Goal: Task Accomplishment & Management: Manage account settings

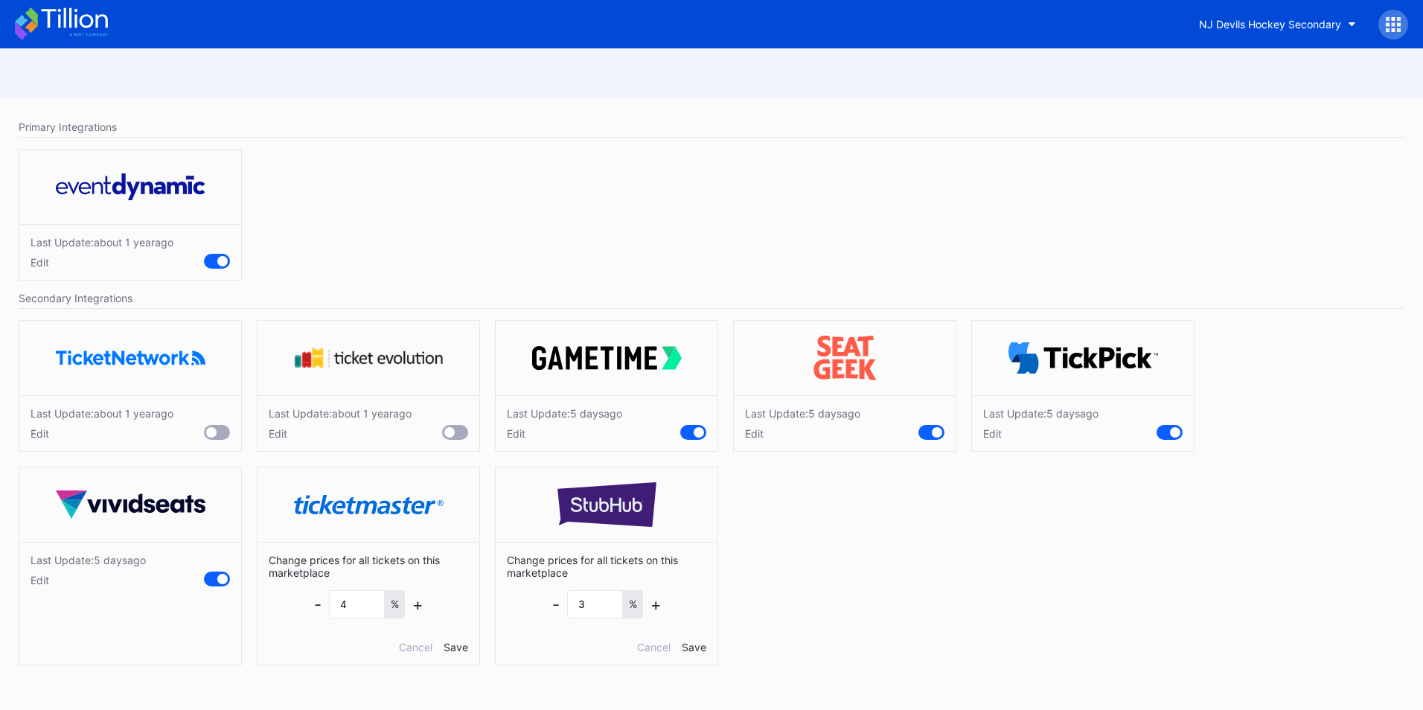
click at [71, 25] on icon at bounding box center [74, 18] width 66 height 20
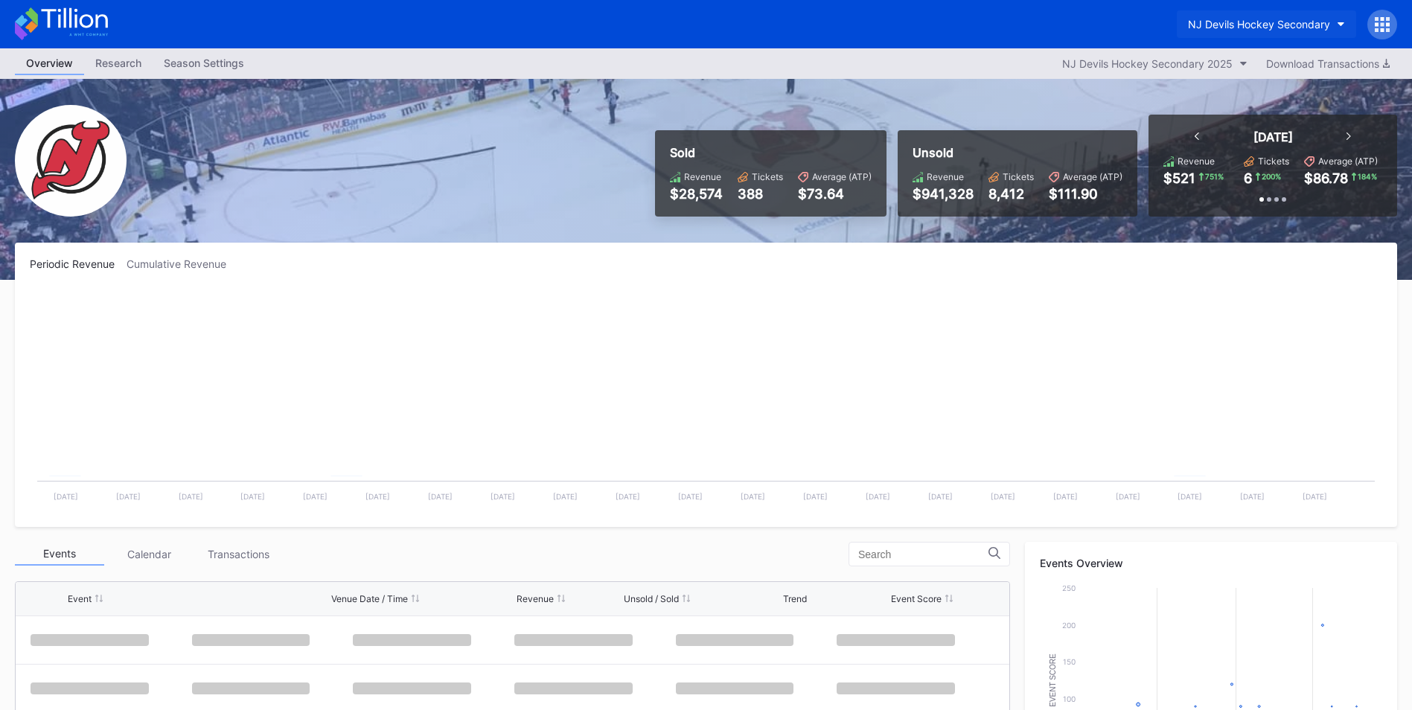
click at [1229, 13] on button "NJ Devils Hockey Secondary" at bounding box center [1265, 24] width 179 height 28
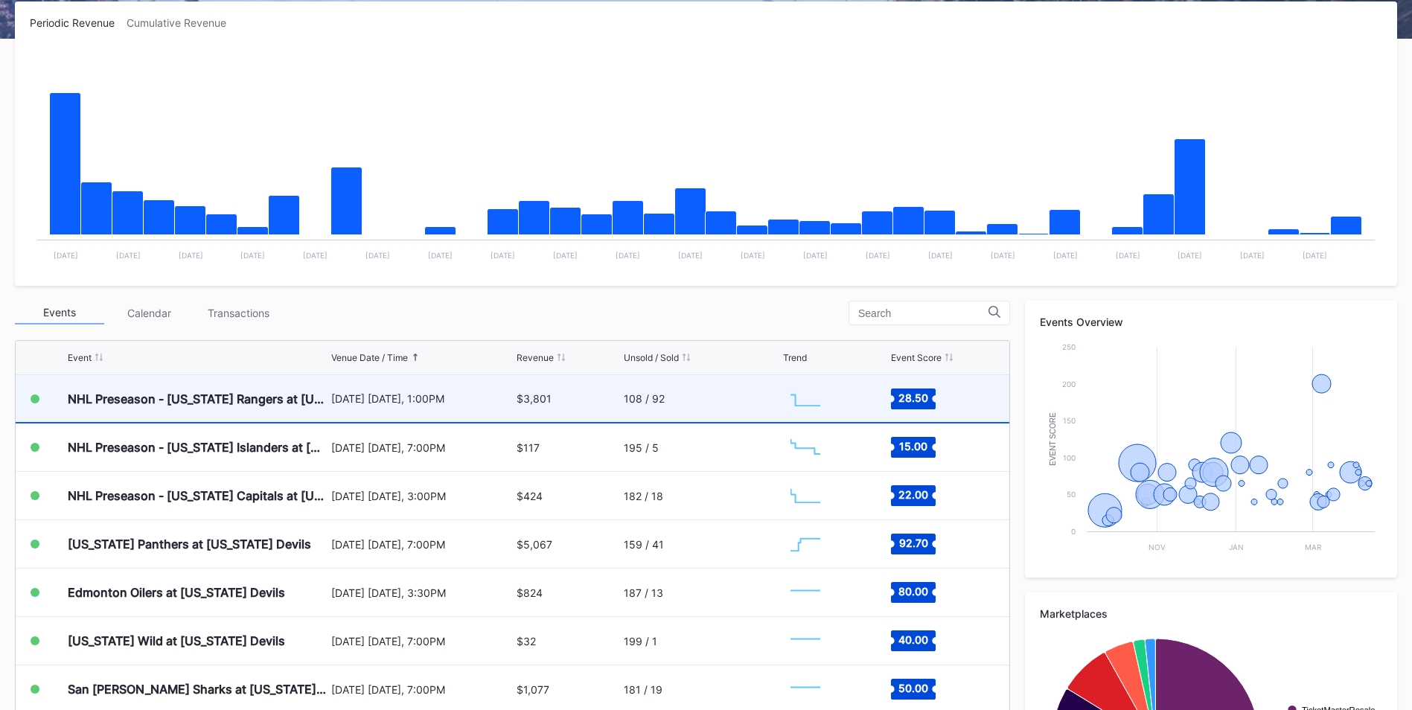
scroll to position [242, 0]
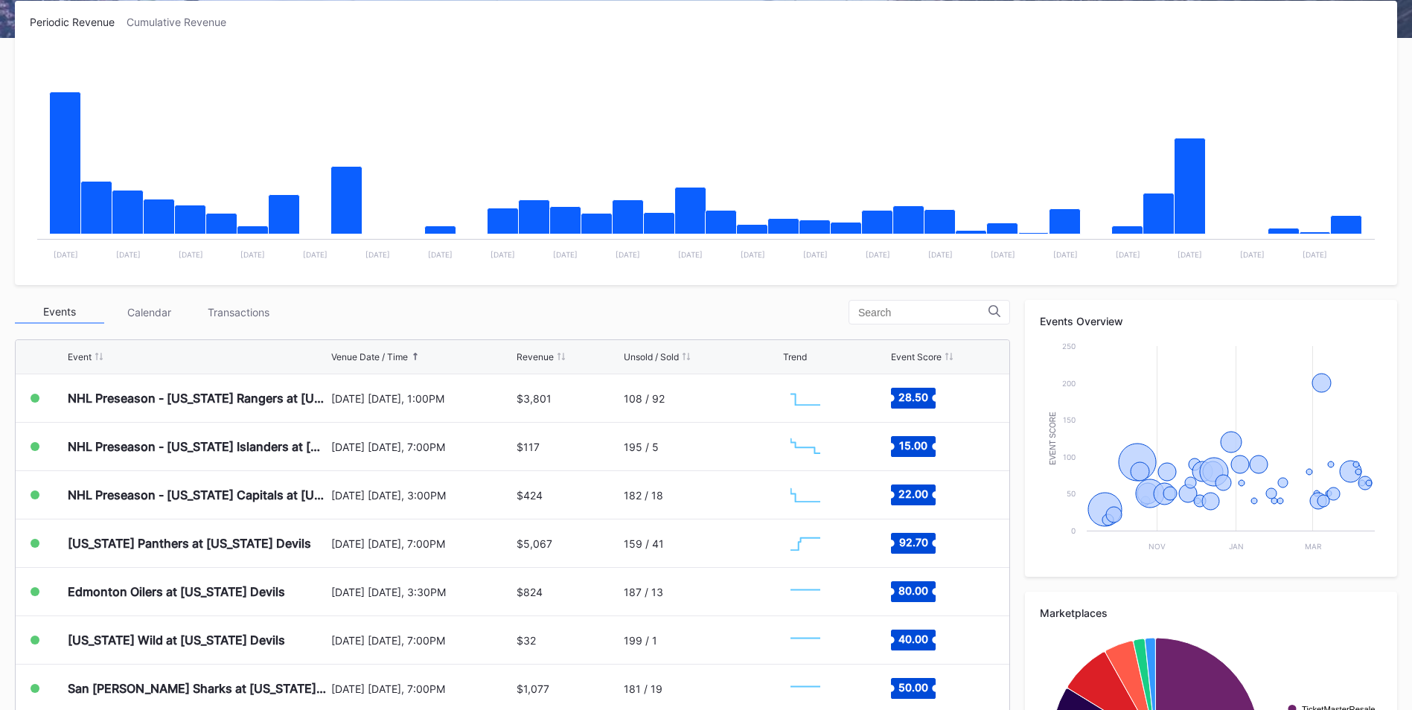
click at [256, 316] on div "Transactions" at bounding box center [237, 312] width 89 height 23
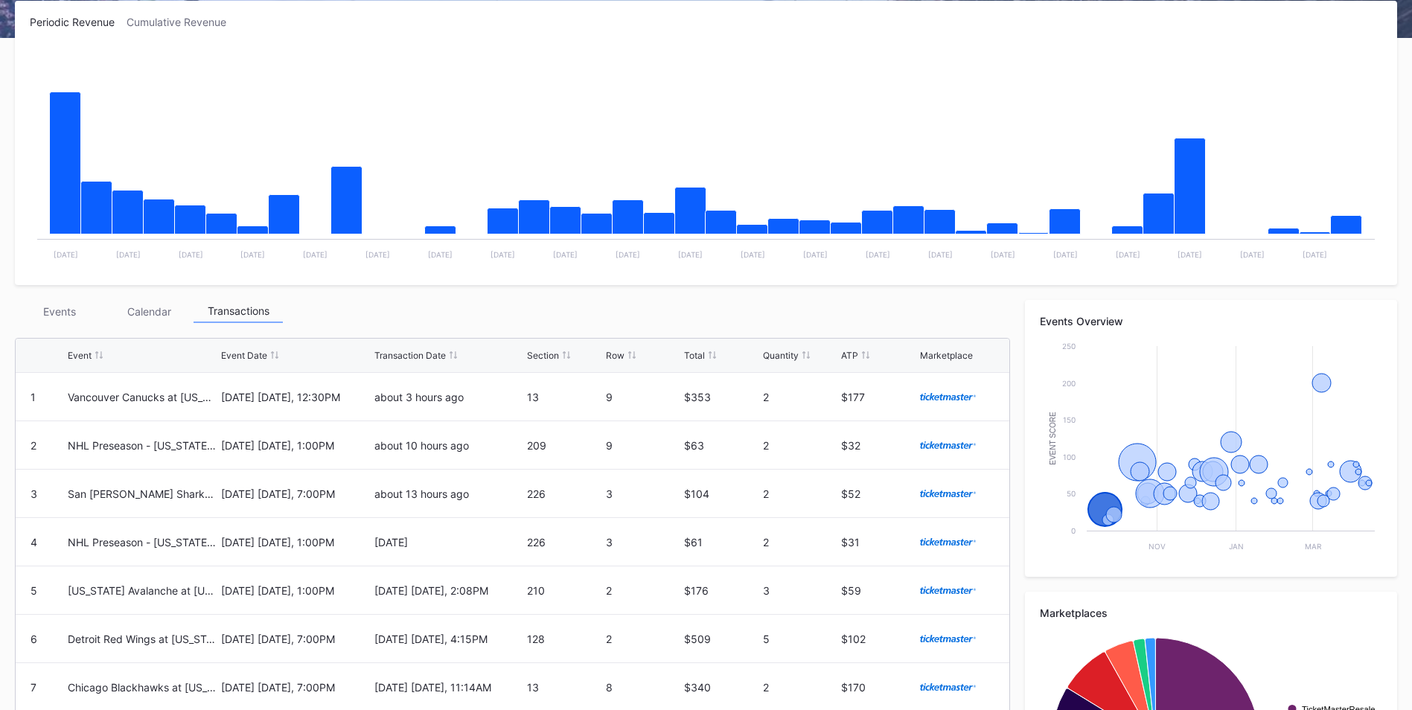
click at [311, 302] on div "Events Calendar Transactions" at bounding box center [512, 311] width 995 height 23
click at [72, 313] on div "Events" at bounding box center [59, 311] width 89 height 23
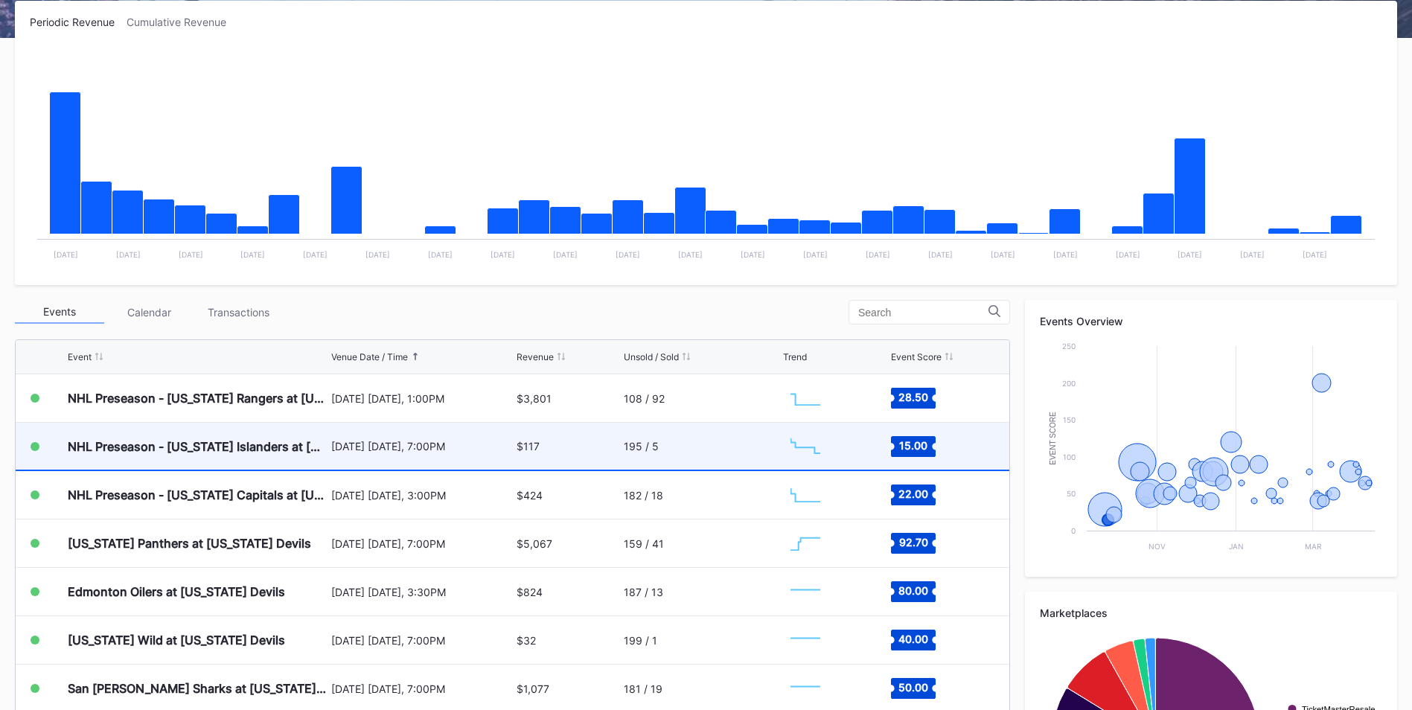
drag, startPoint x: 544, startPoint y: 438, endPoint x: 310, endPoint y: 444, distance: 234.5
click at [310, 444] on div "NHL Preseason - [US_STATE] Islanders at [US_STATE] Devils" at bounding box center [198, 446] width 260 height 15
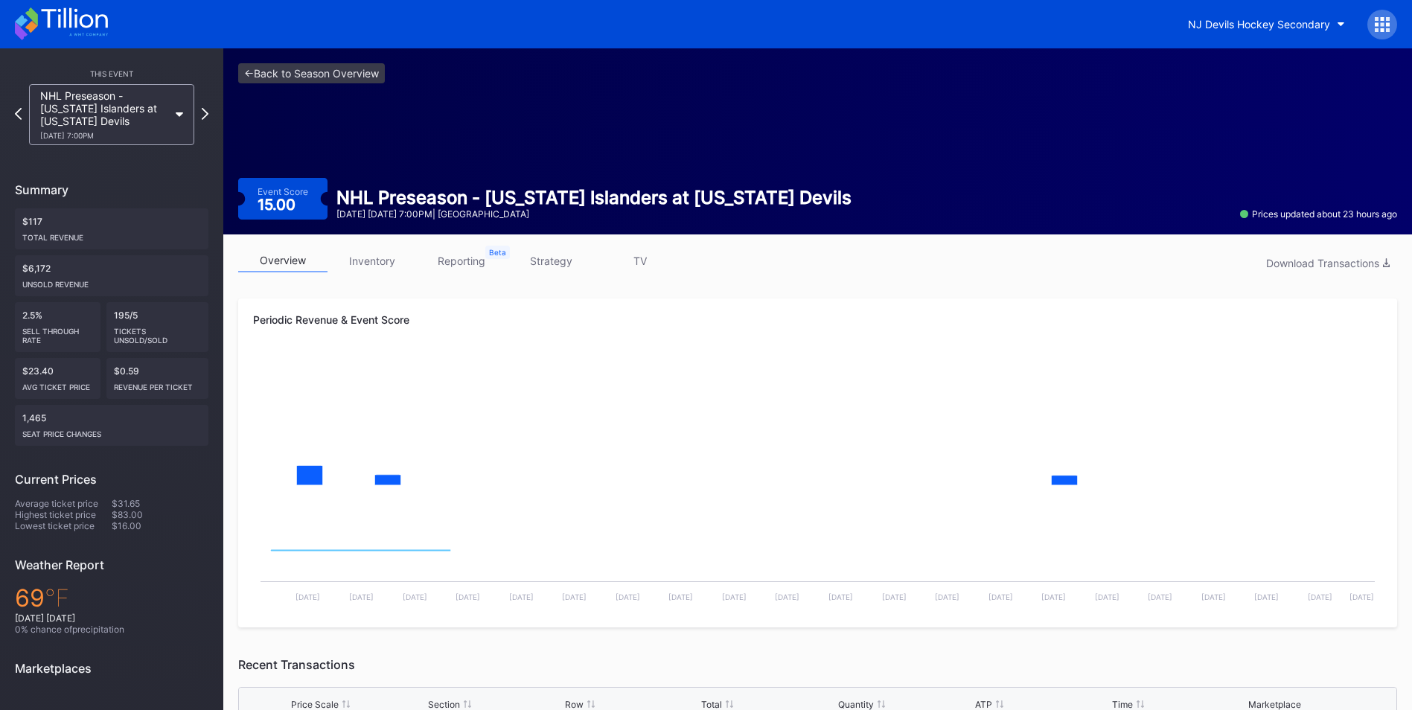
click at [356, 265] on link "inventory" at bounding box center [371, 260] width 89 height 23
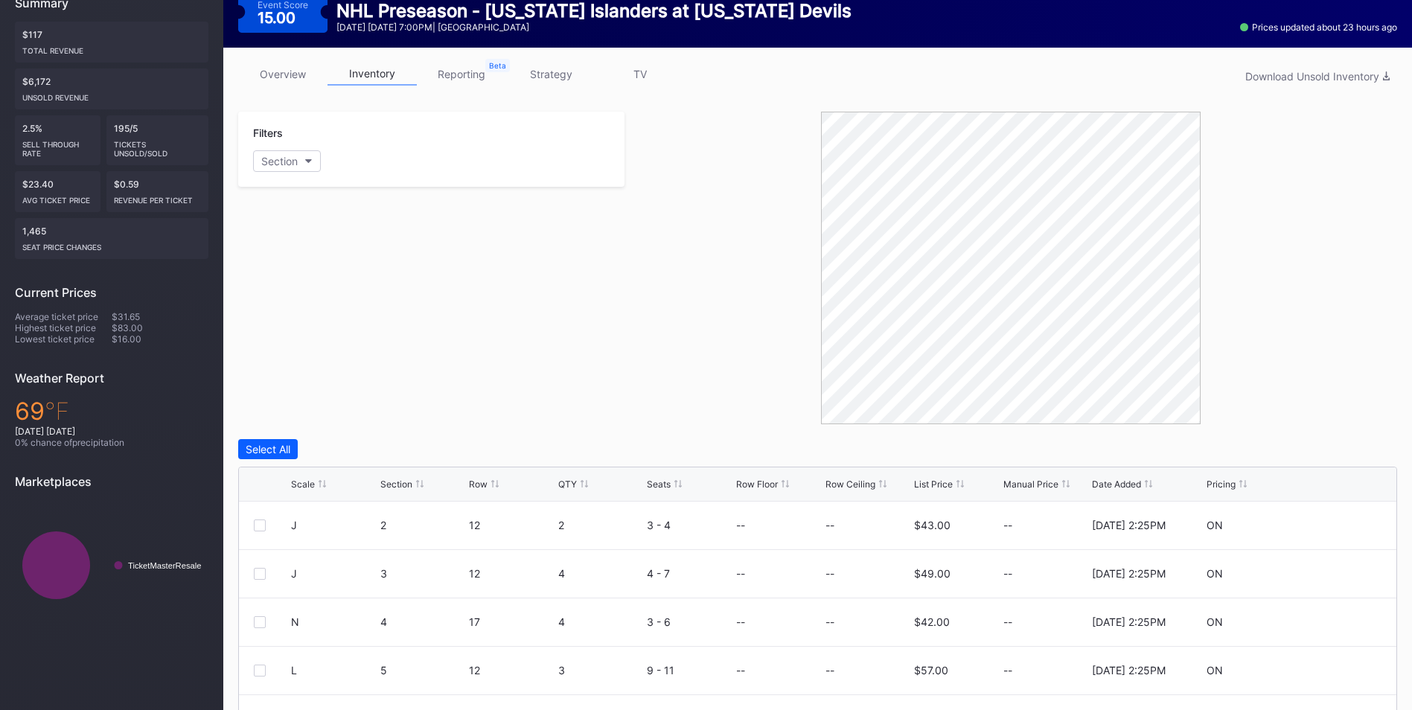
scroll to position [188, 0]
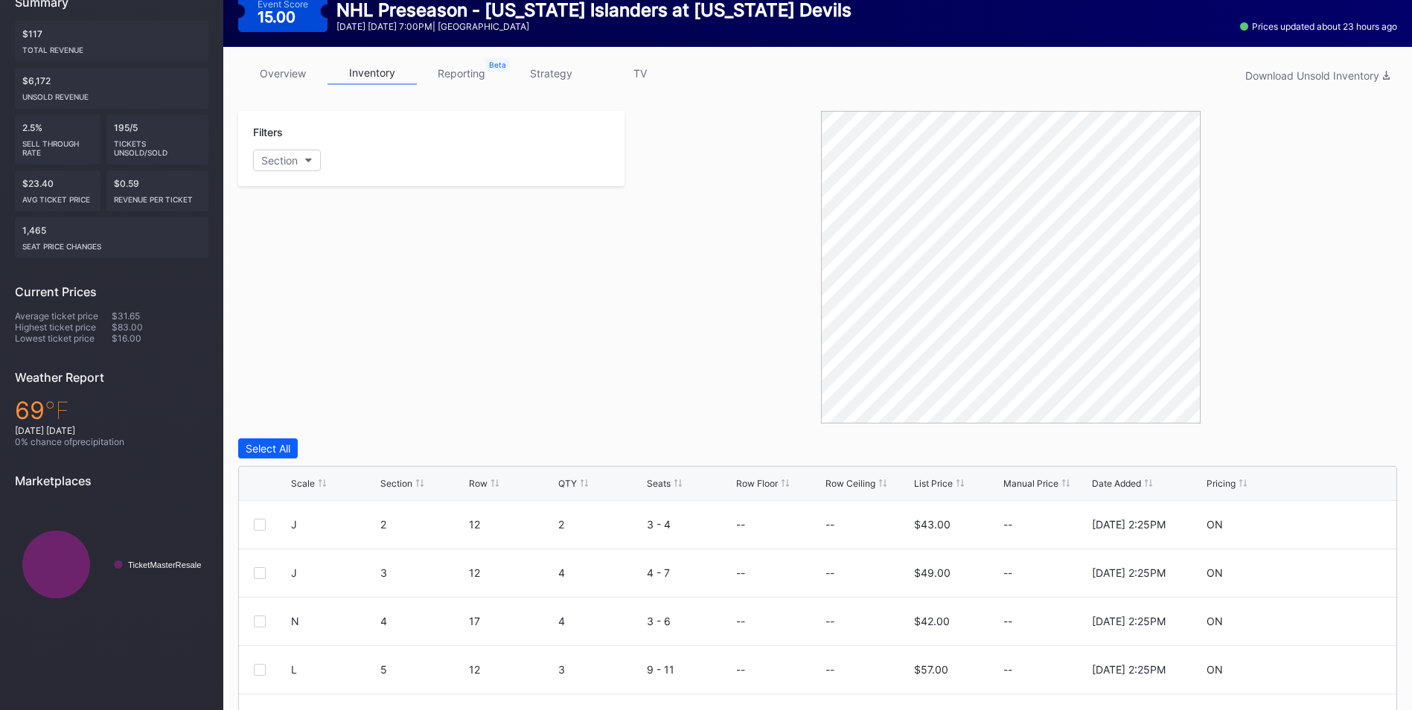
click at [944, 489] on div "Scale Section Row QTY Seats Row Floor Row Ceiling List Price Manual Price Date …" at bounding box center [817, 484] width 1157 height 34
click at [939, 484] on div "List Price" at bounding box center [933, 483] width 39 height 11
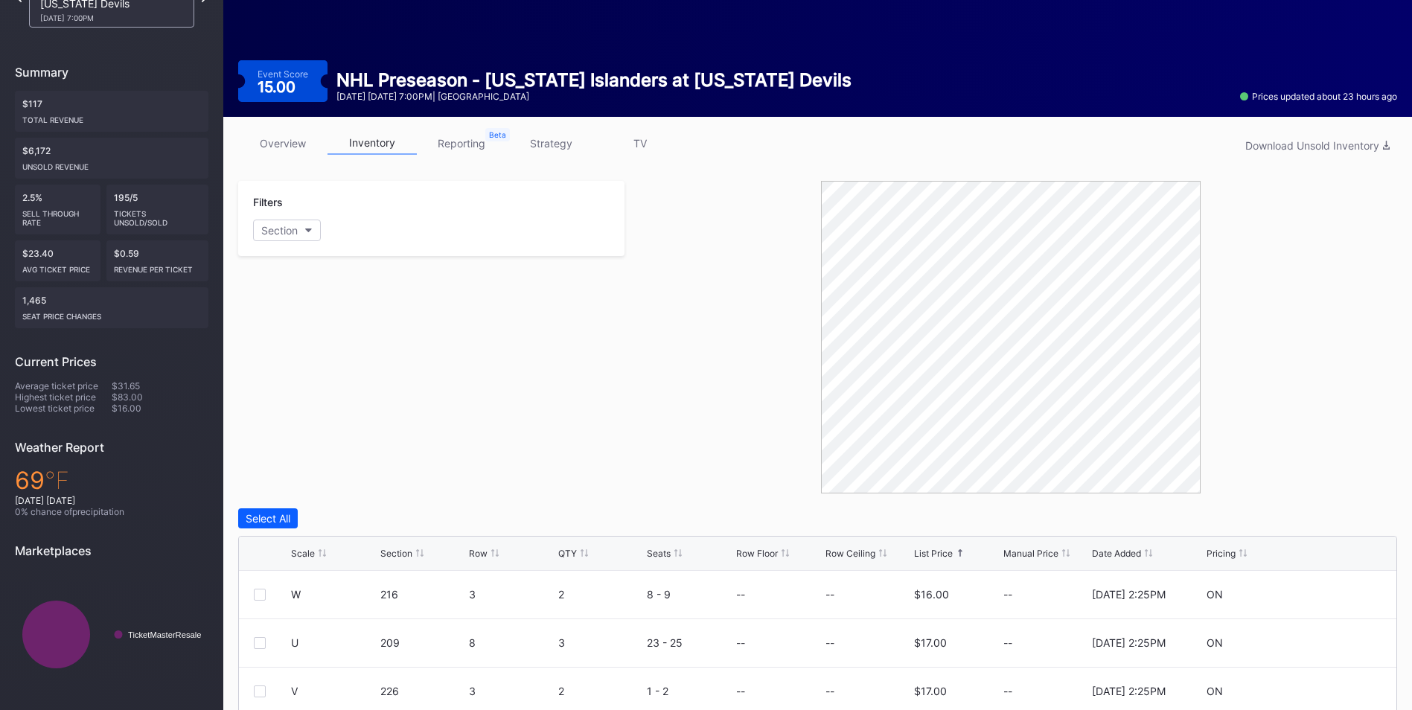
scroll to position [118, 0]
click at [553, 141] on link "strategy" at bounding box center [550, 142] width 89 height 23
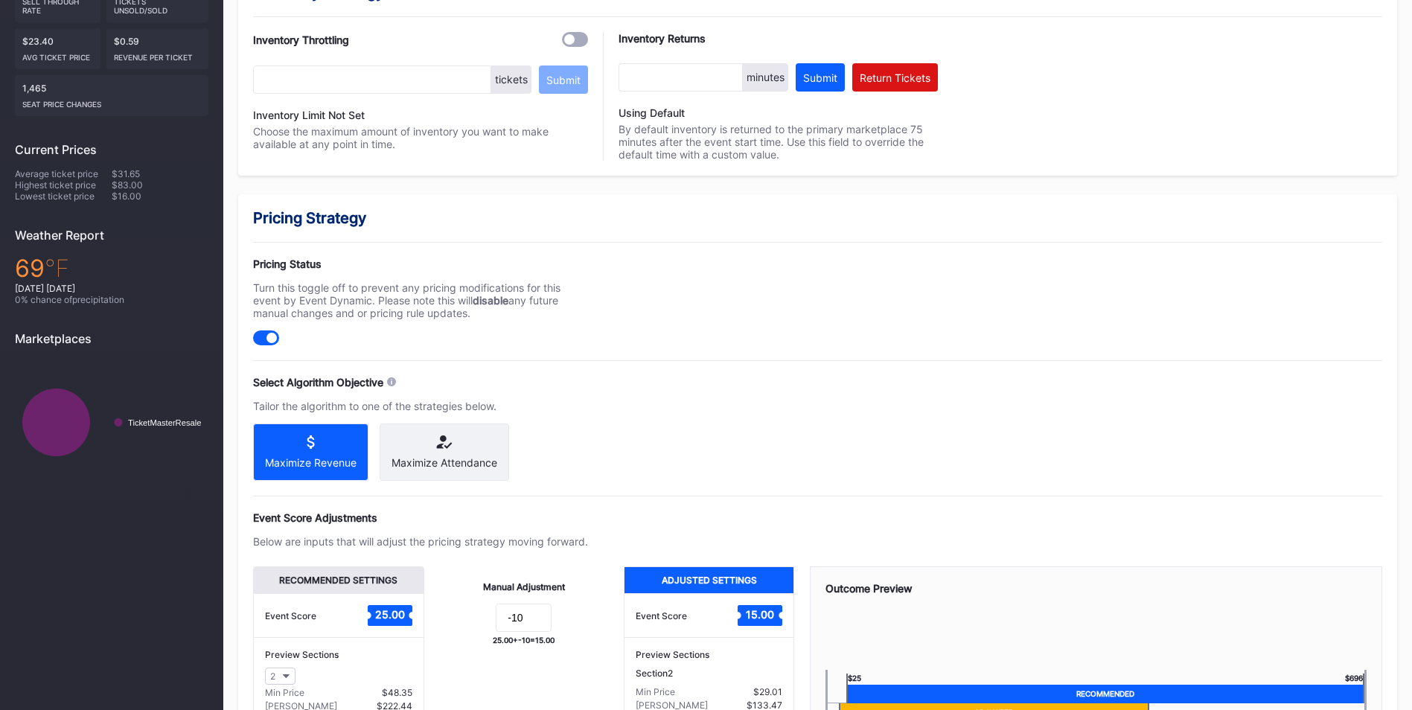
scroll to position [519, 0]
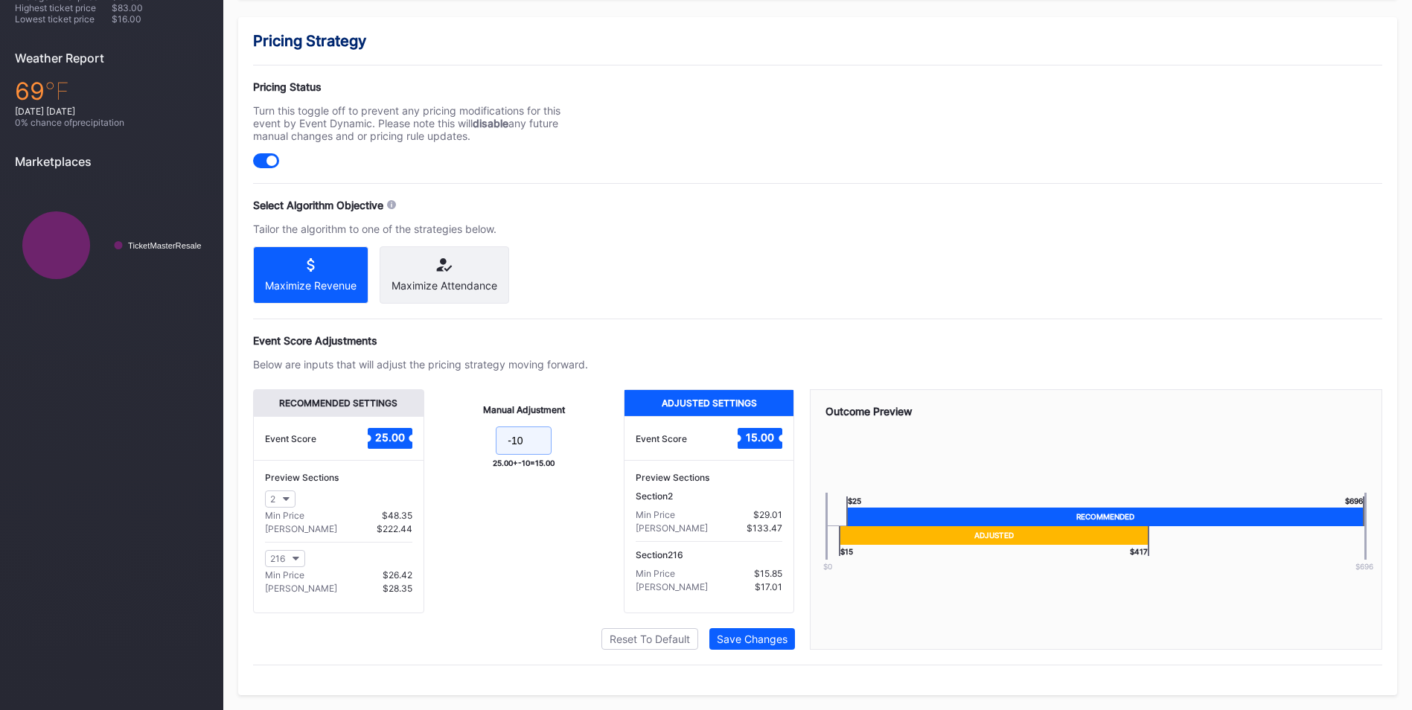
click at [526, 440] on input "-10" at bounding box center [524, 440] width 56 height 28
type input "-7"
click at [752, 647] on button "Save Changes" at bounding box center [752, 639] width 86 height 22
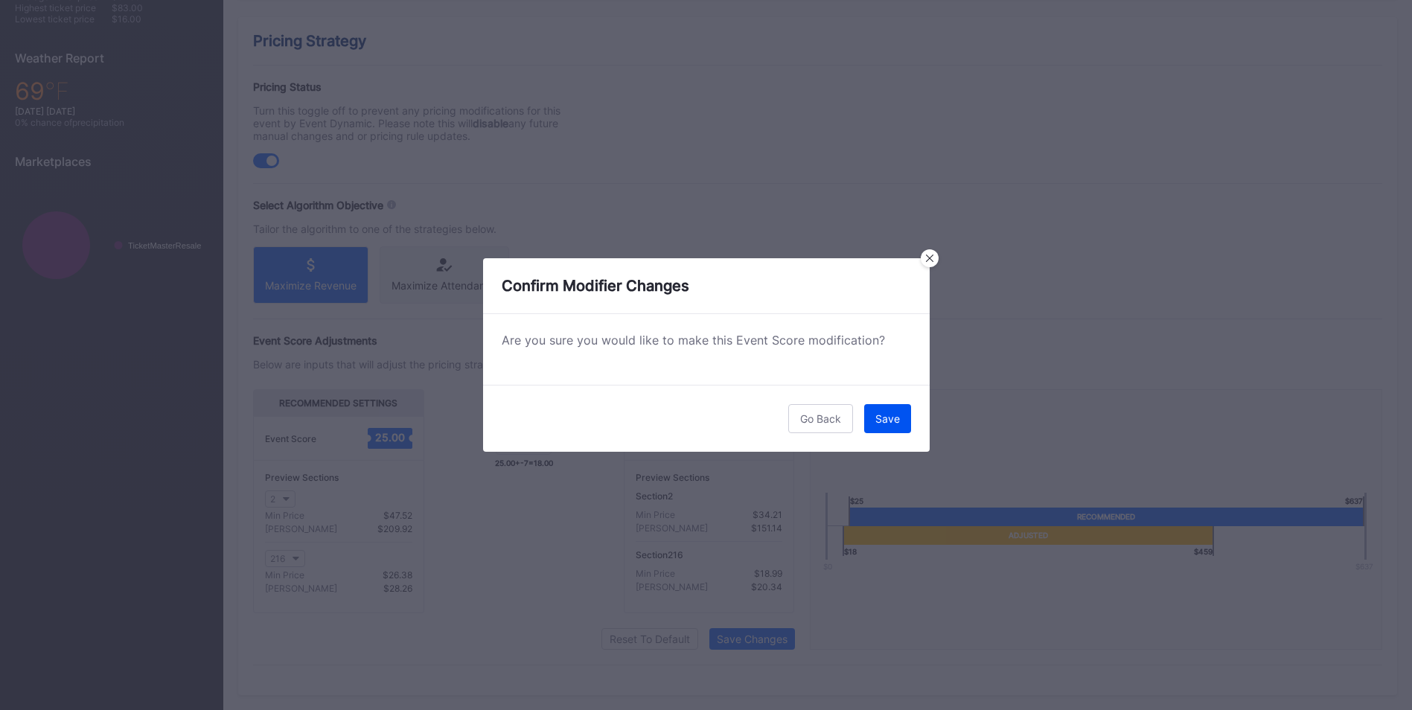
click at [881, 418] on div "Save" at bounding box center [887, 418] width 25 height 13
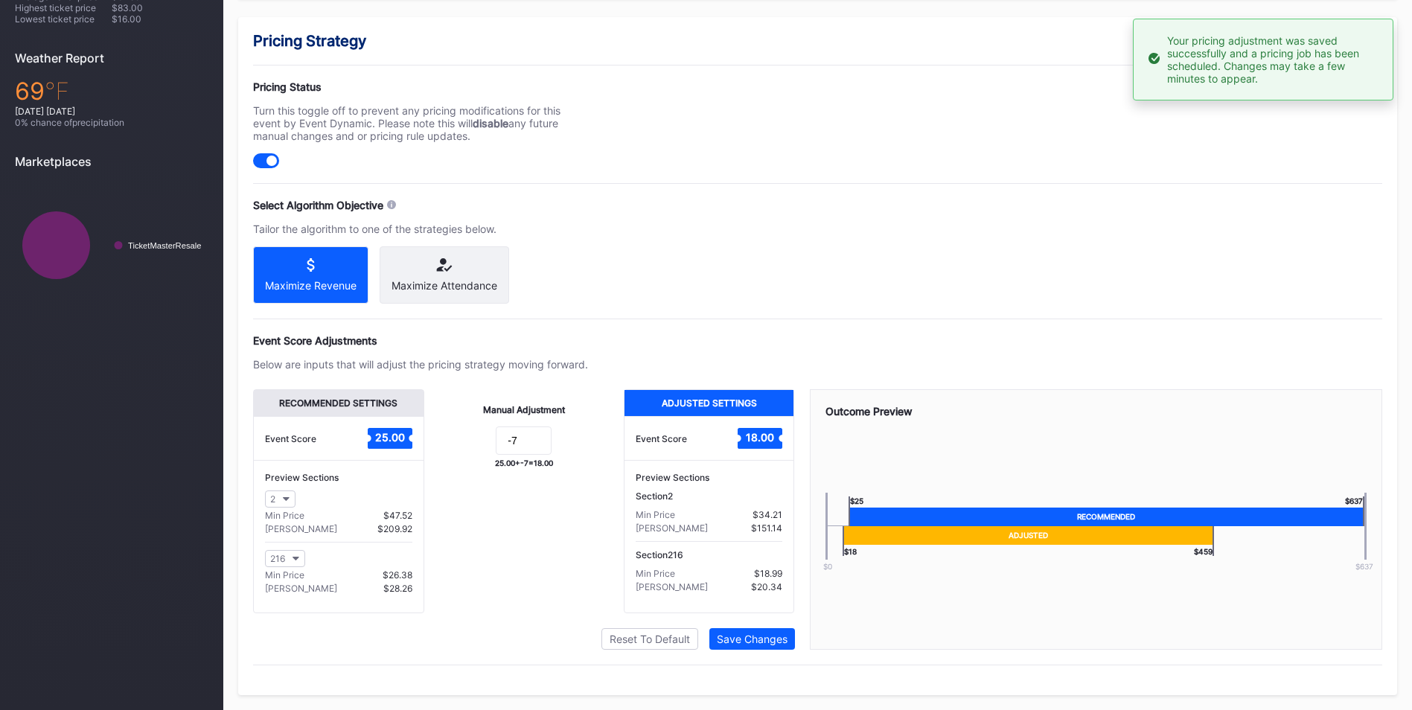
scroll to position [0, 0]
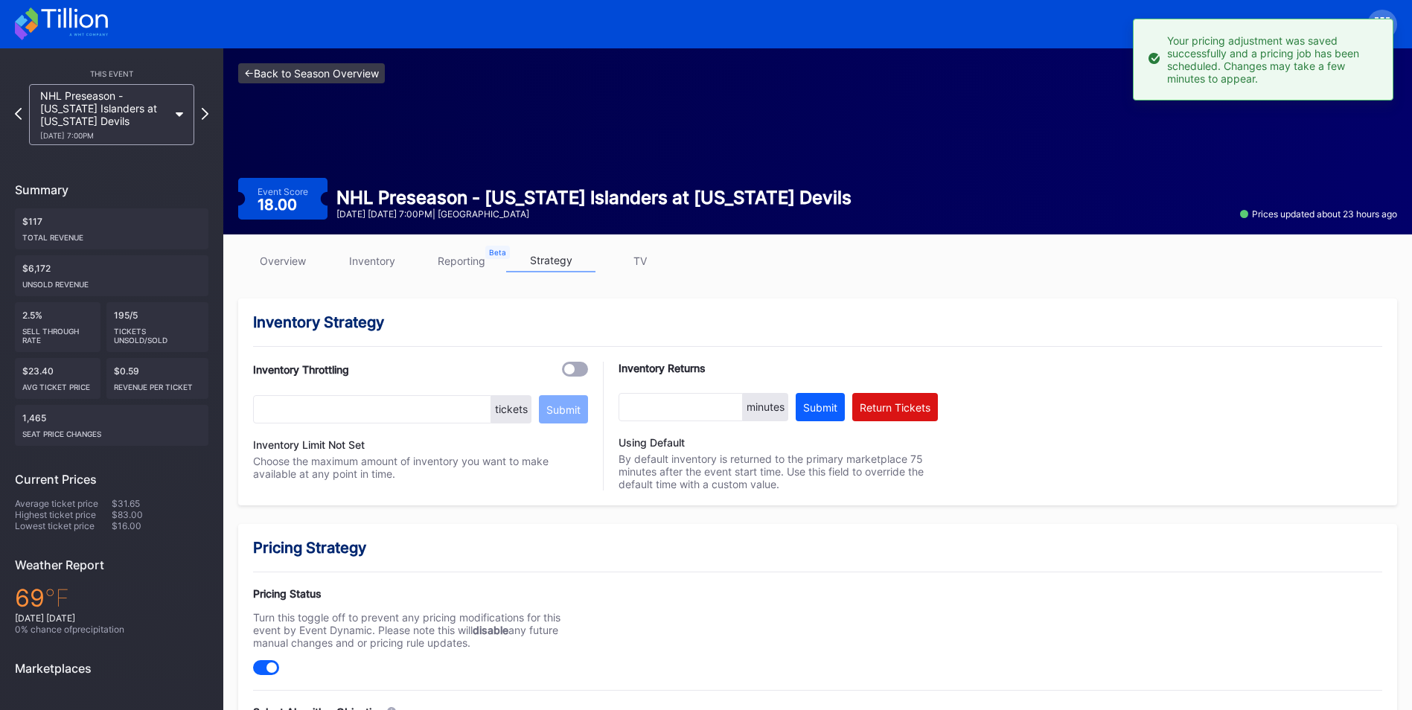
click at [363, 66] on link "<- Back to Season Overview" at bounding box center [311, 73] width 147 height 20
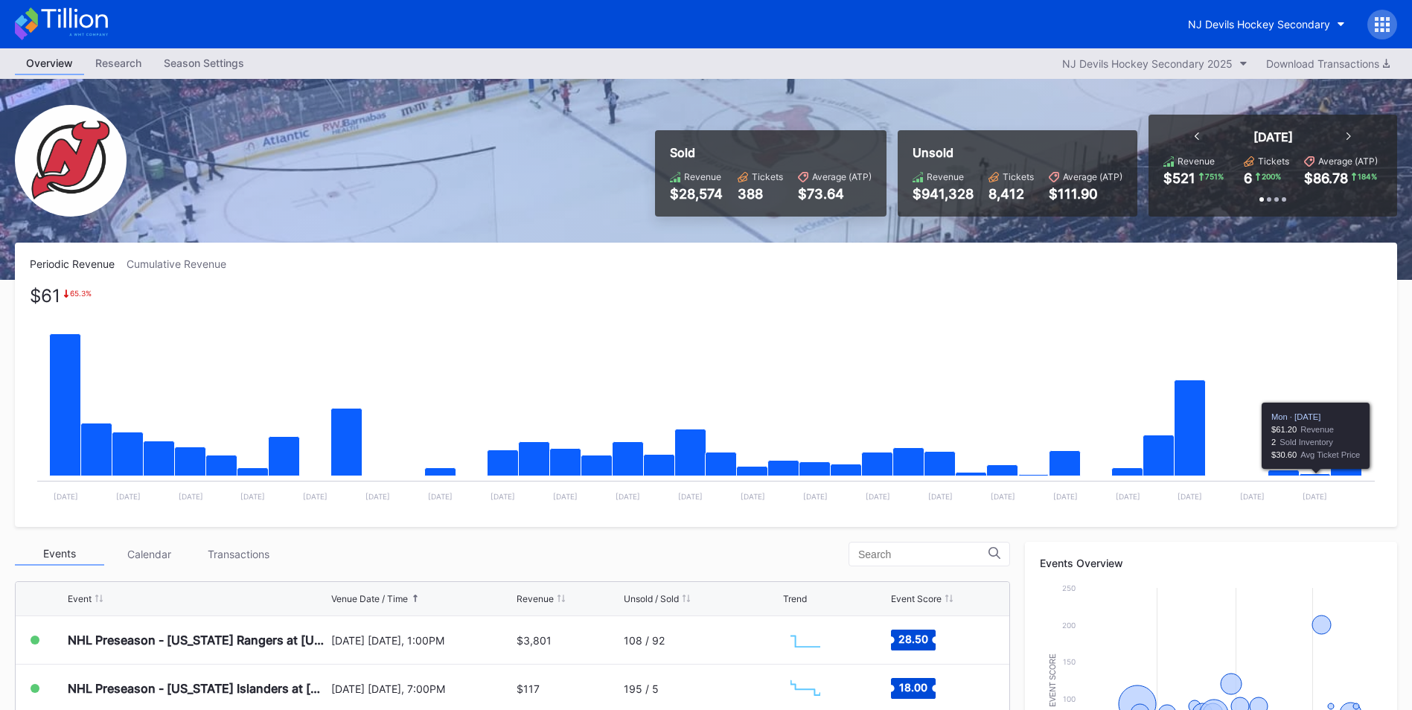
click at [1310, 475] on icon "Chart title" at bounding box center [1314, 475] width 31 height 2
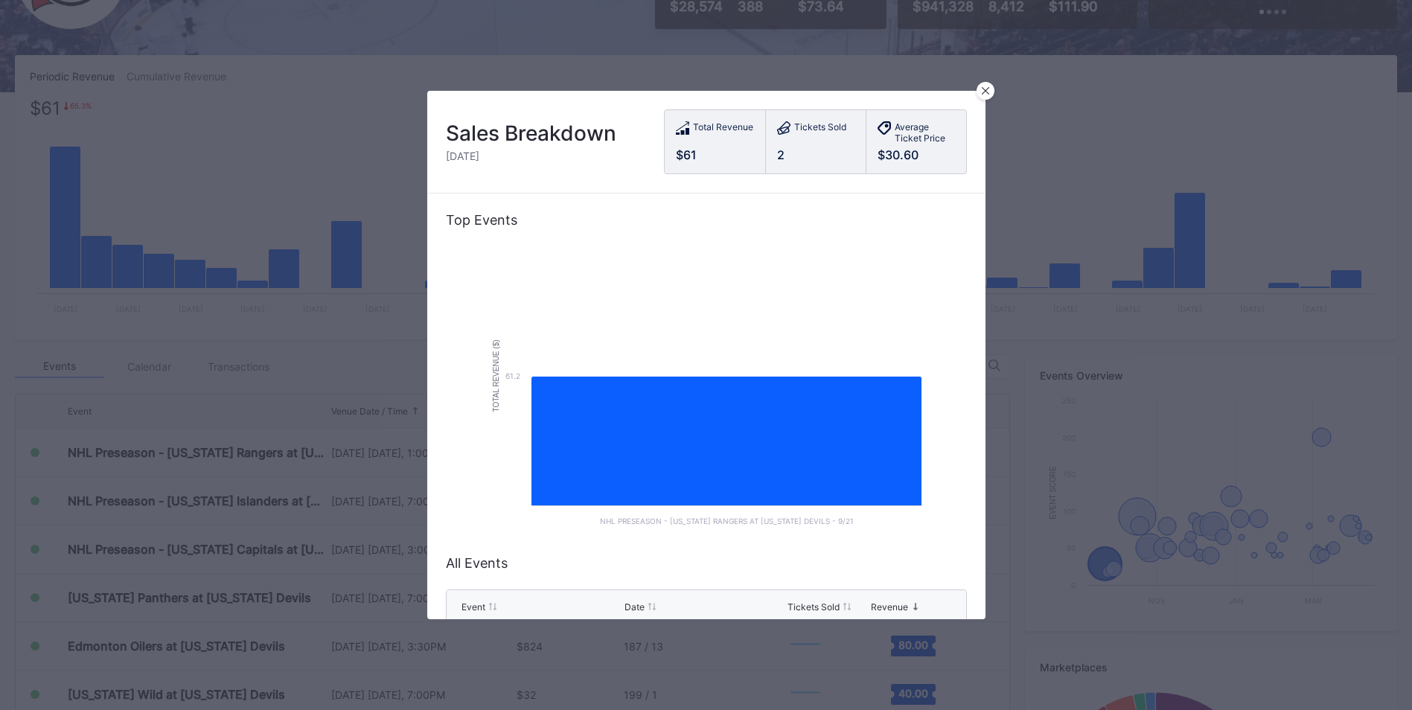
scroll to position [84, 0]
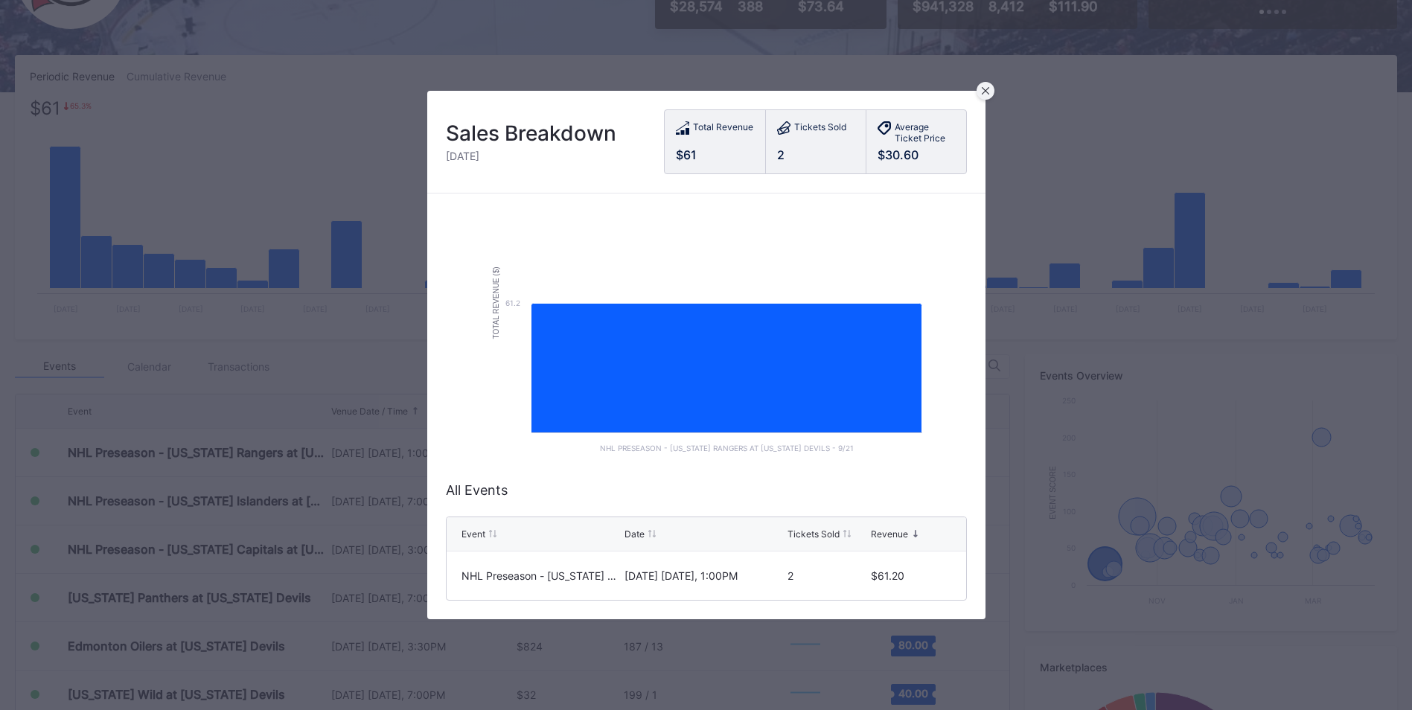
click at [987, 92] on icon at bounding box center [984, 90] width 7 height 7
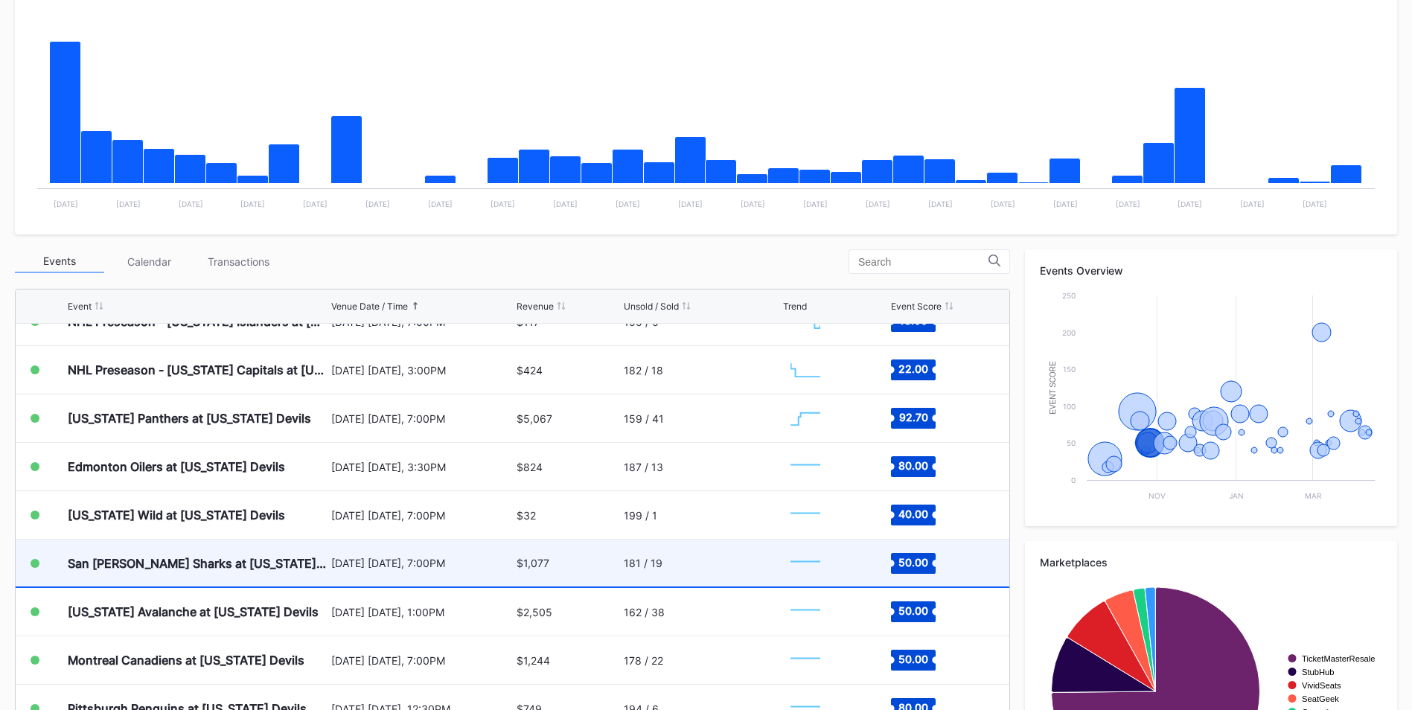
scroll to position [75, 0]
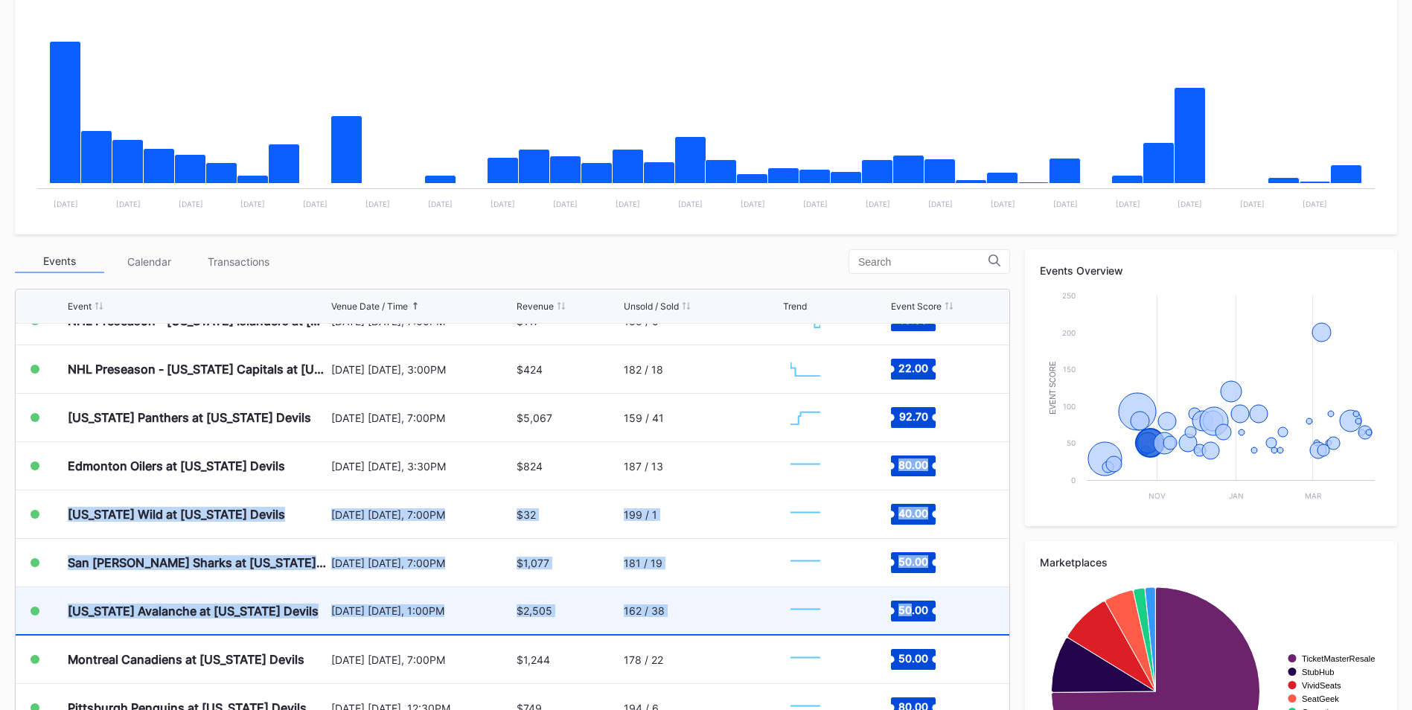
drag, startPoint x: 901, startPoint y: 622, endPoint x: 789, endPoint y: 629, distance: 112.6
click at [789, 629] on div "[US_STATE] Avalanche at [US_STATE] Devils [DATE] [DATE], 1:00PM $2,505 162 / 38…" at bounding box center [512, 611] width 993 height 48
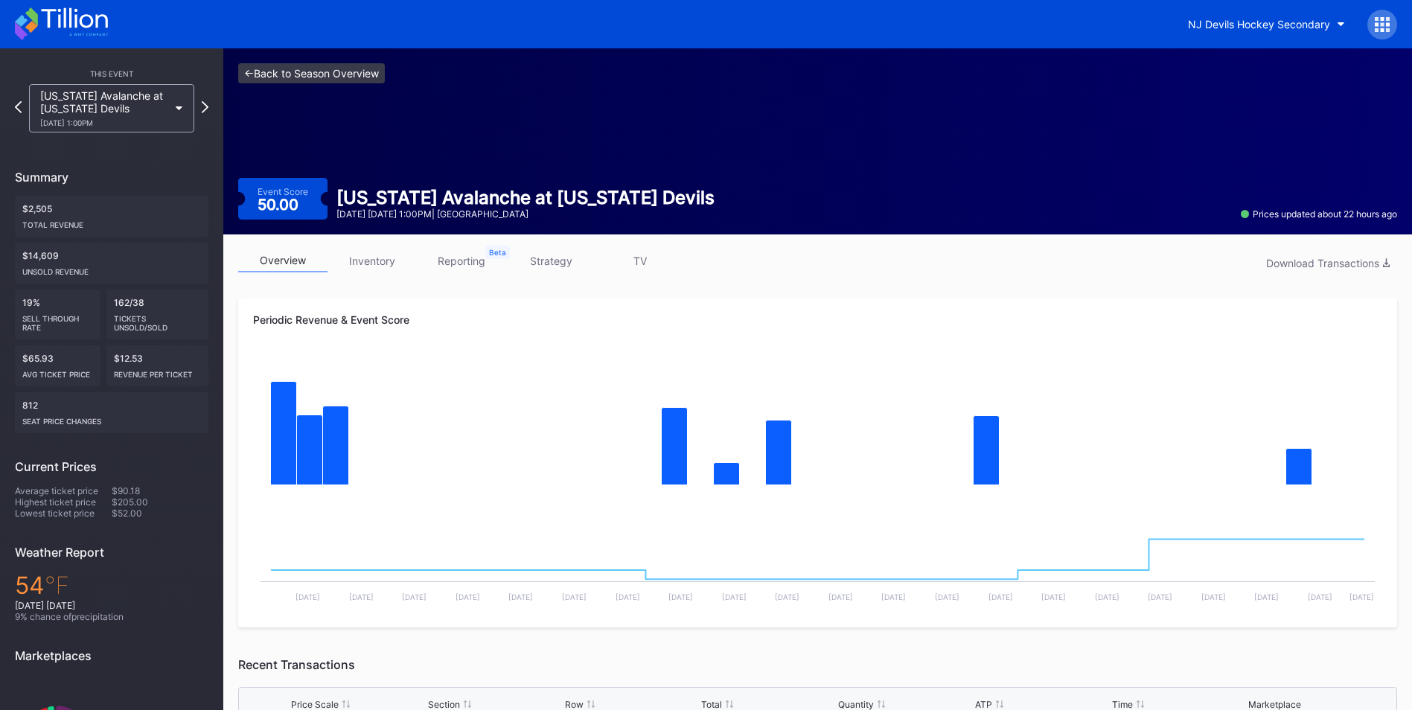
click at [330, 64] on link "<- Back to Season Overview" at bounding box center [311, 73] width 147 height 20
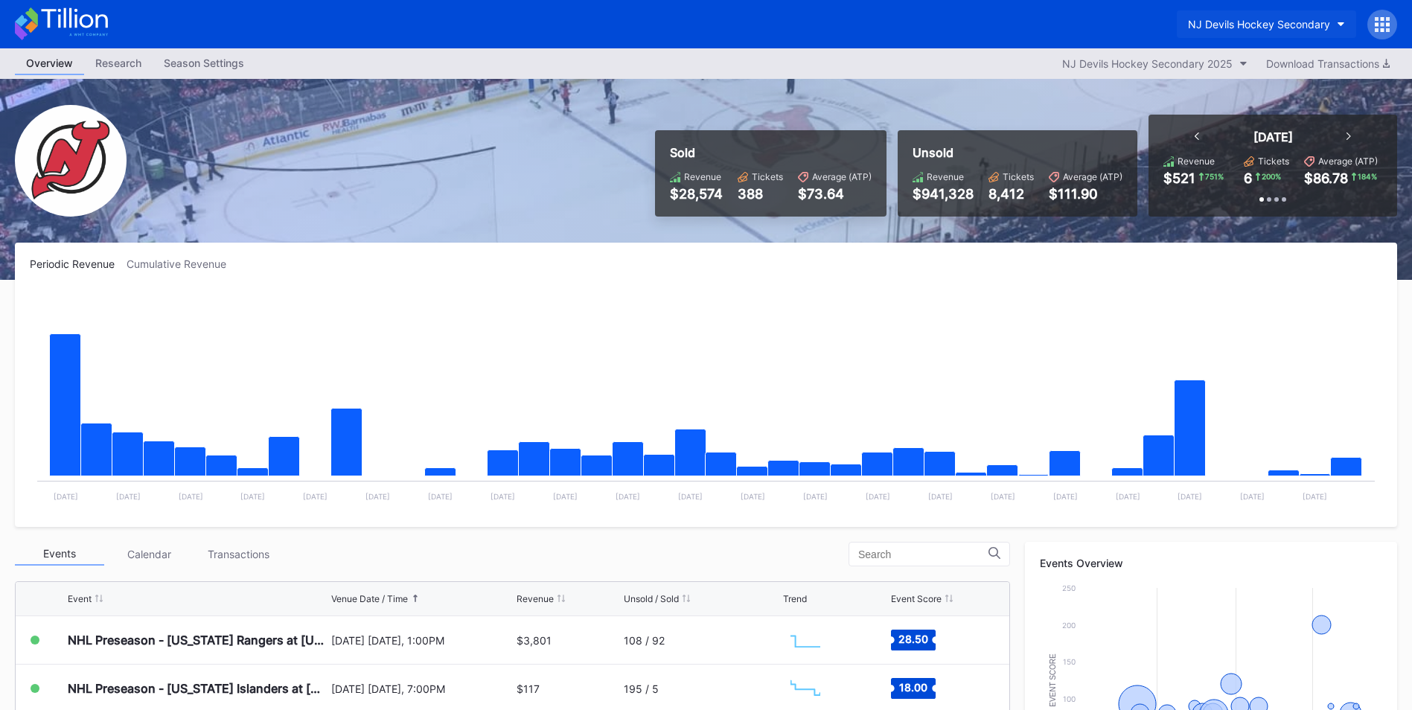
click at [1237, 20] on div "NJ Devils Hockey Secondary" at bounding box center [1259, 24] width 142 height 13
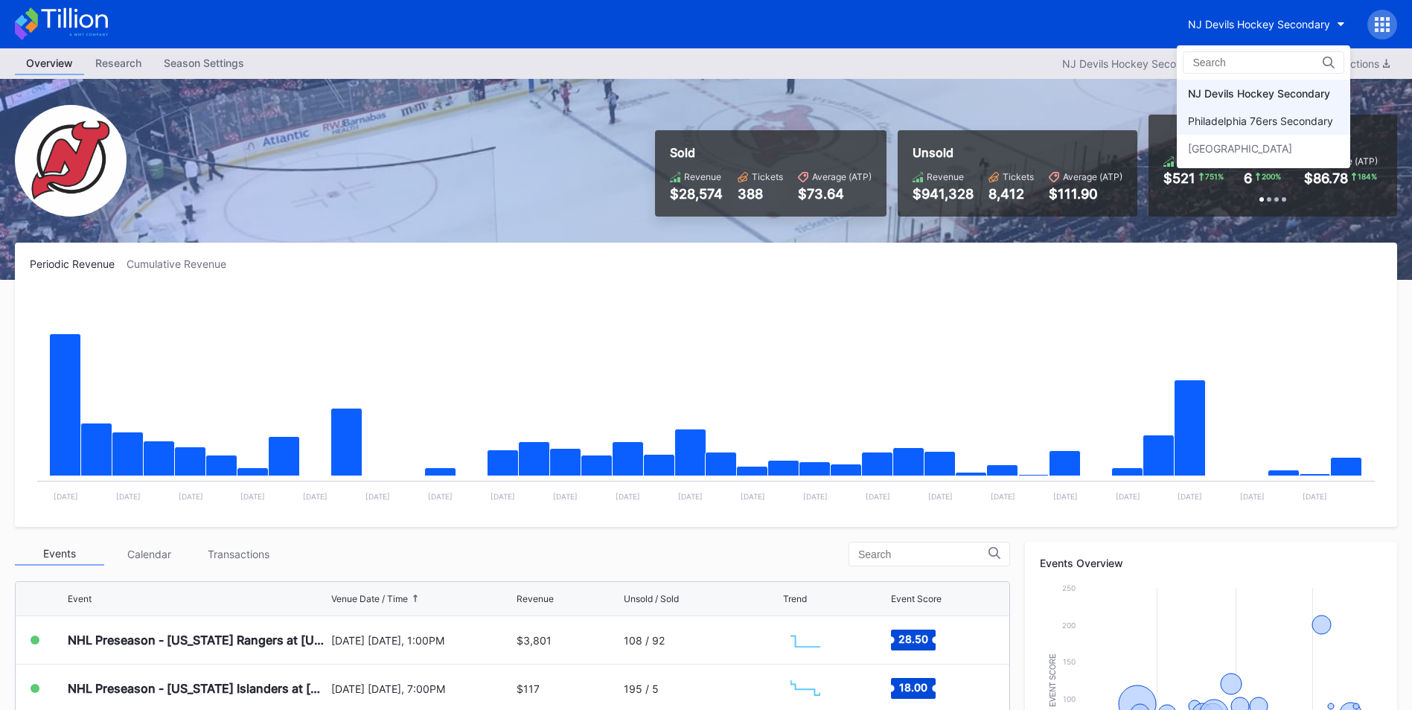
click at [1249, 121] on div "Philadelphia 76ers Secondary" at bounding box center [1260, 121] width 145 height 13
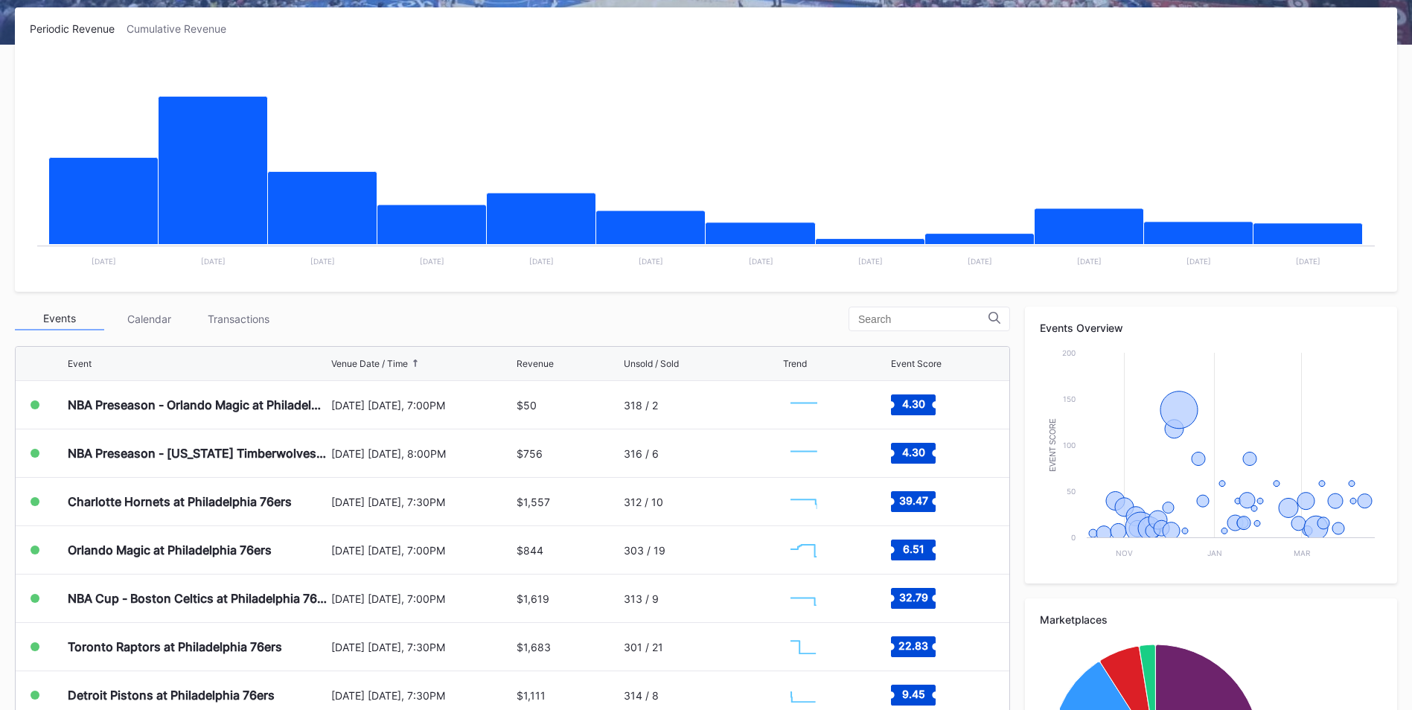
scroll to position [241, 0]
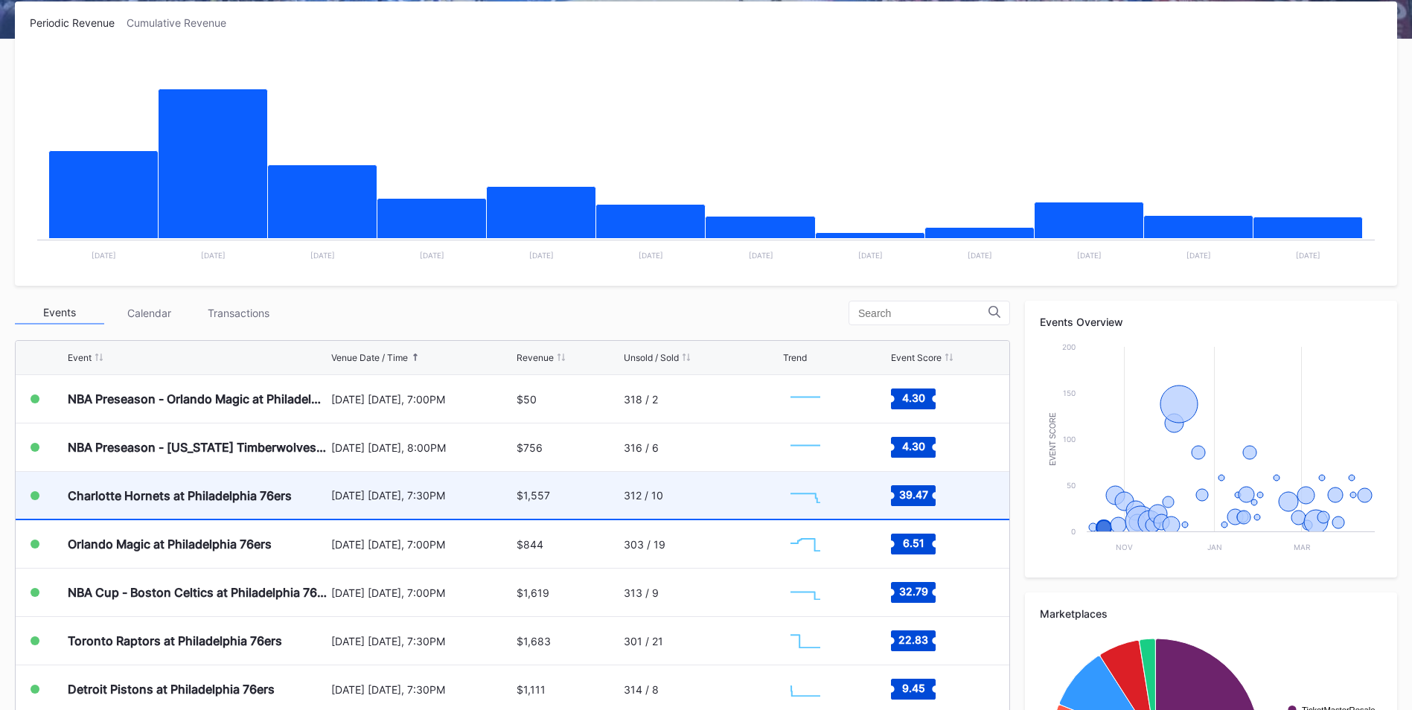
click at [573, 511] on div "$1,557" at bounding box center [567, 495] width 103 height 47
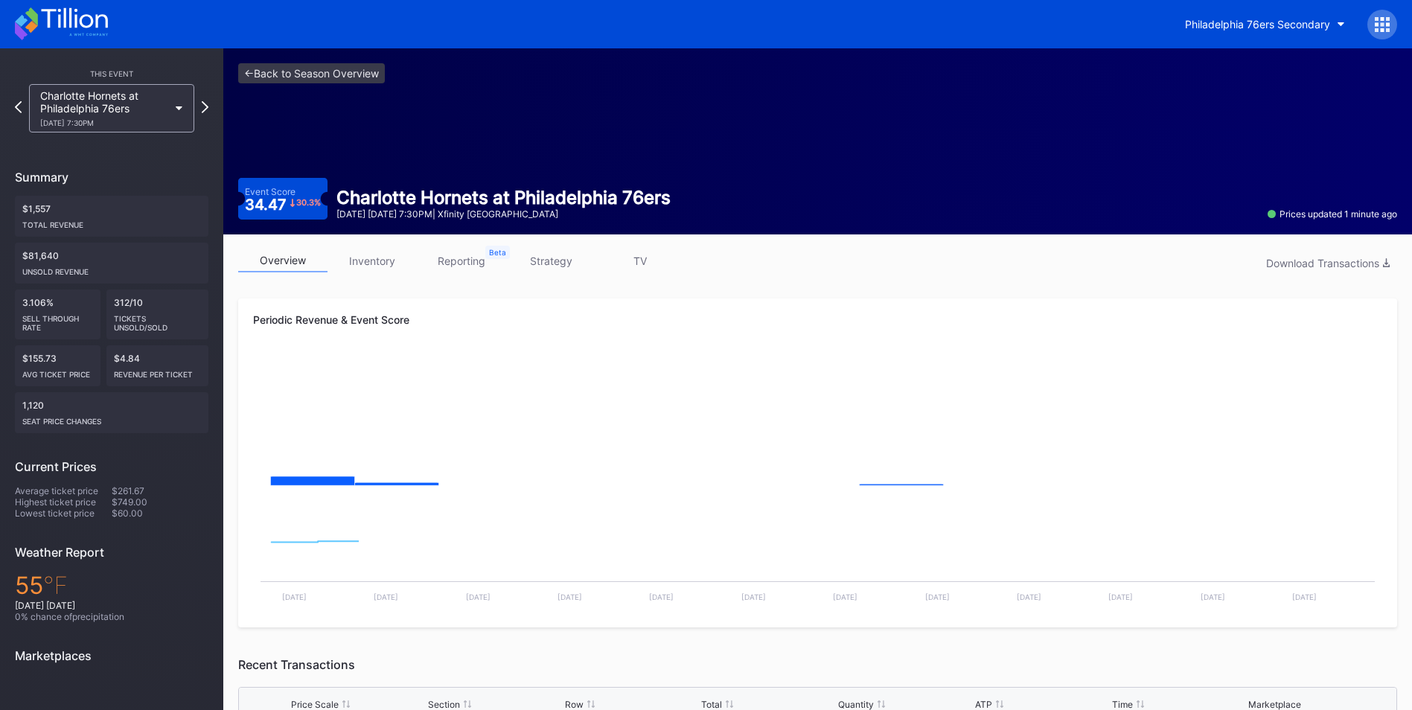
click at [362, 260] on link "inventory" at bounding box center [371, 260] width 89 height 23
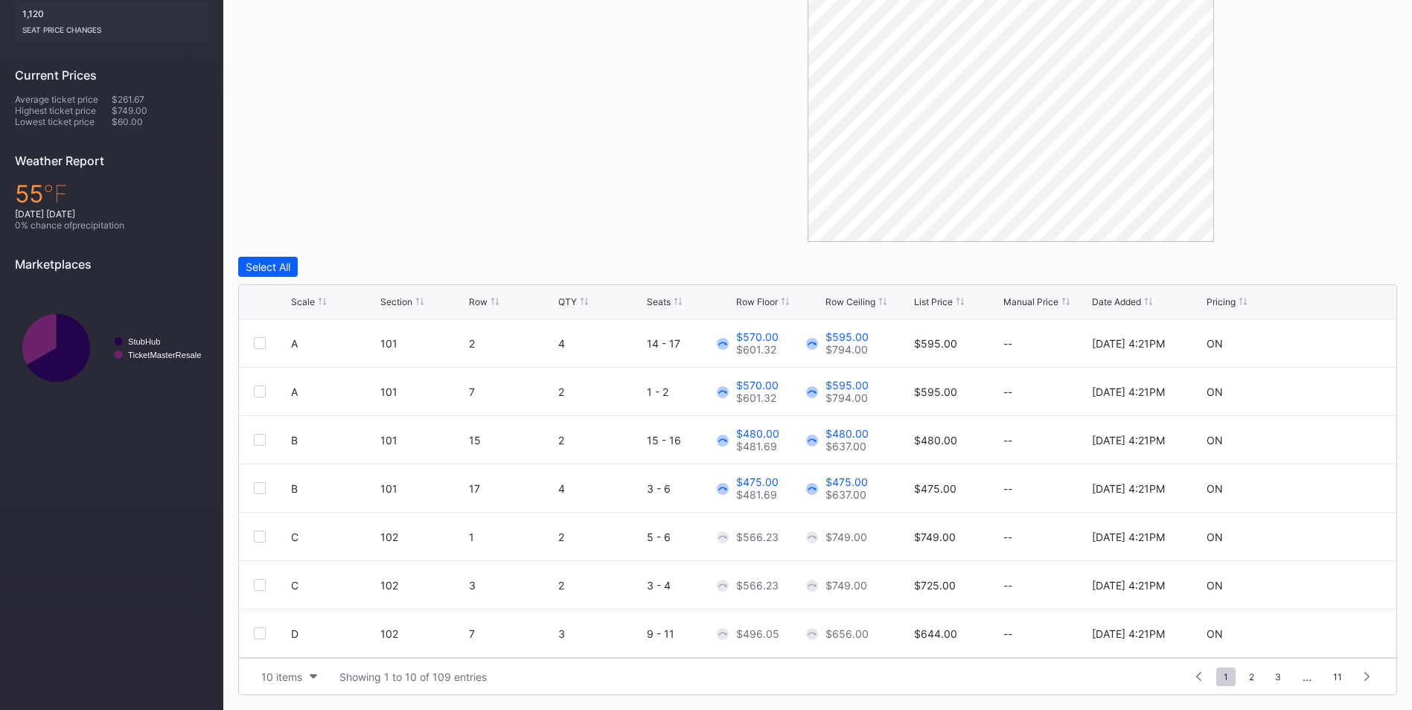
click at [395, 299] on div "Section" at bounding box center [396, 301] width 32 height 11
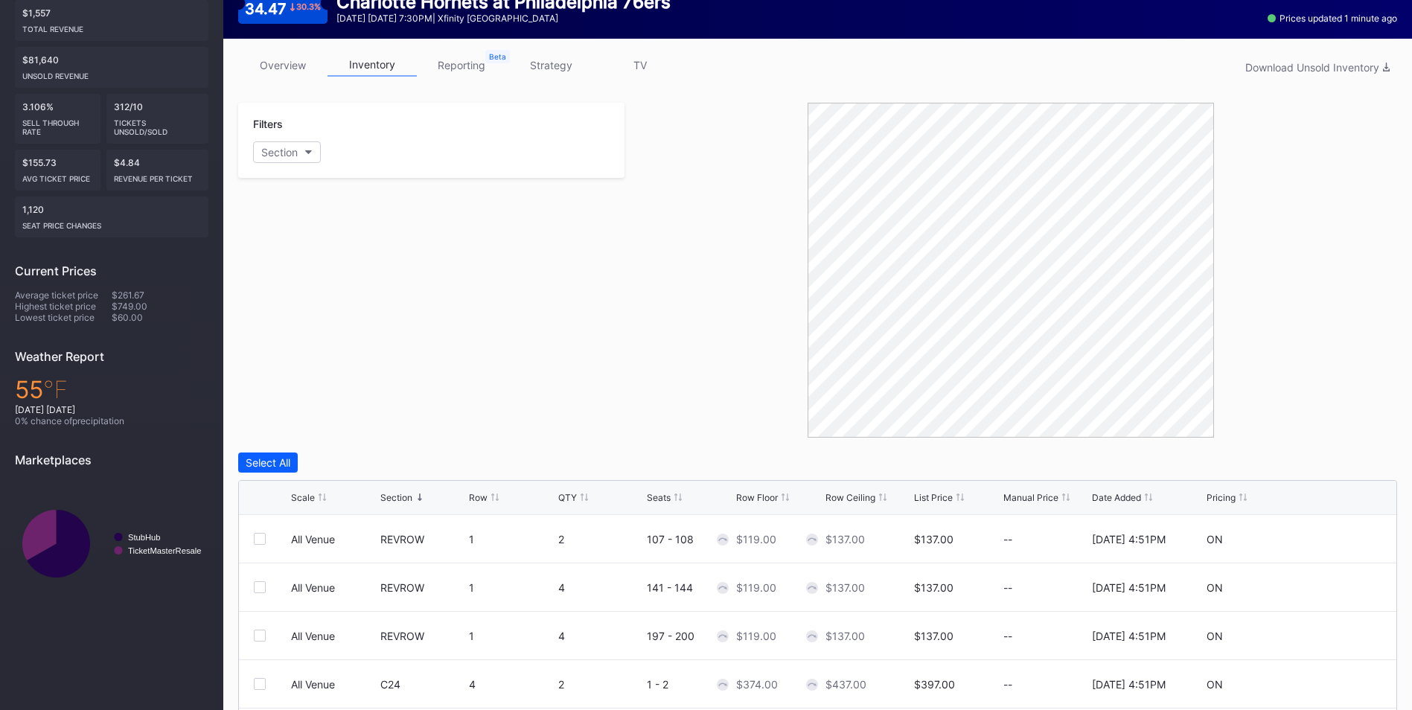
scroll to position [195, 0]
